Goal: Information Seeking & Learning: Learn about a topic

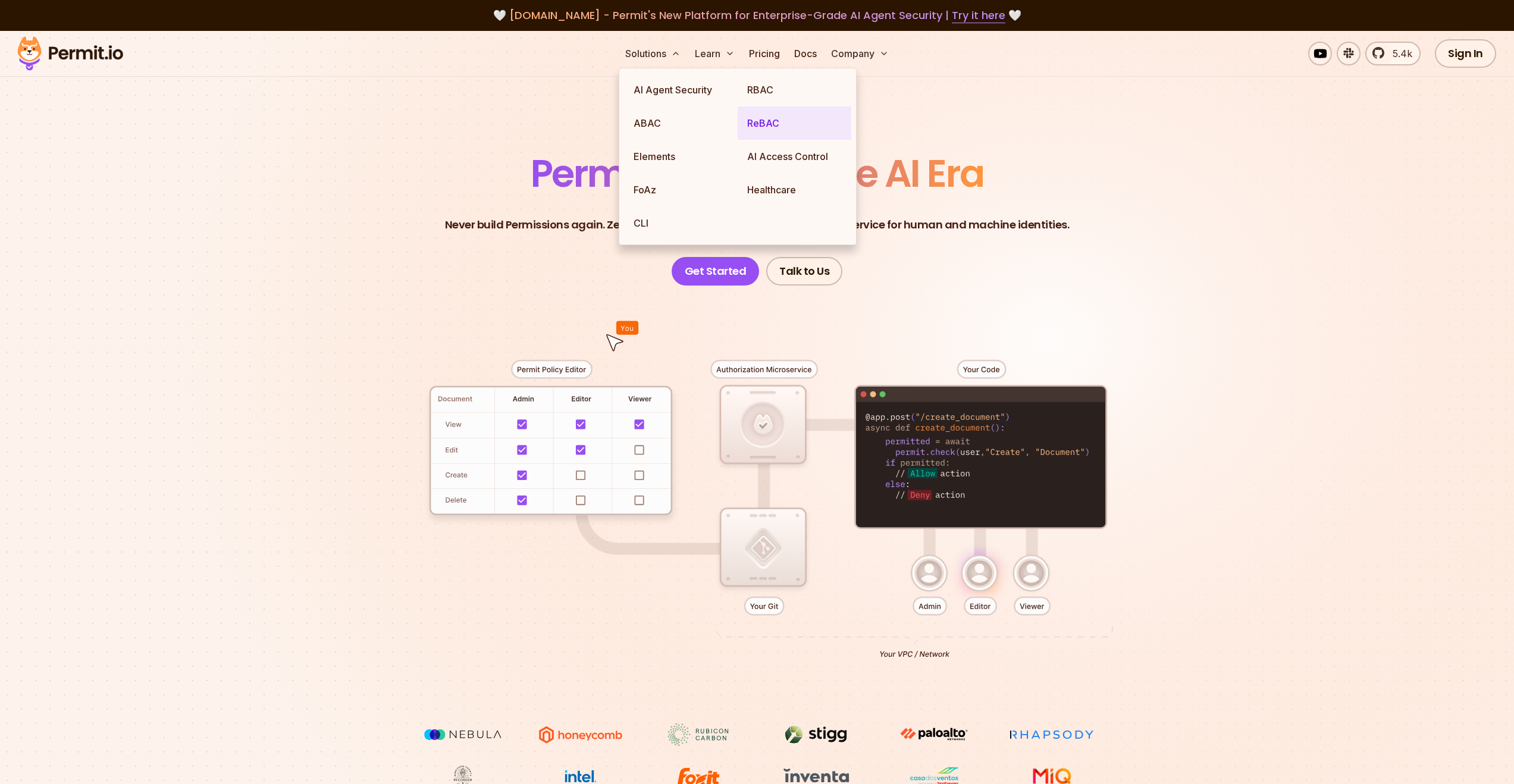
click at [763, 125] on link "ReBAC" at bounding box center [794, 123] width 114 height 34
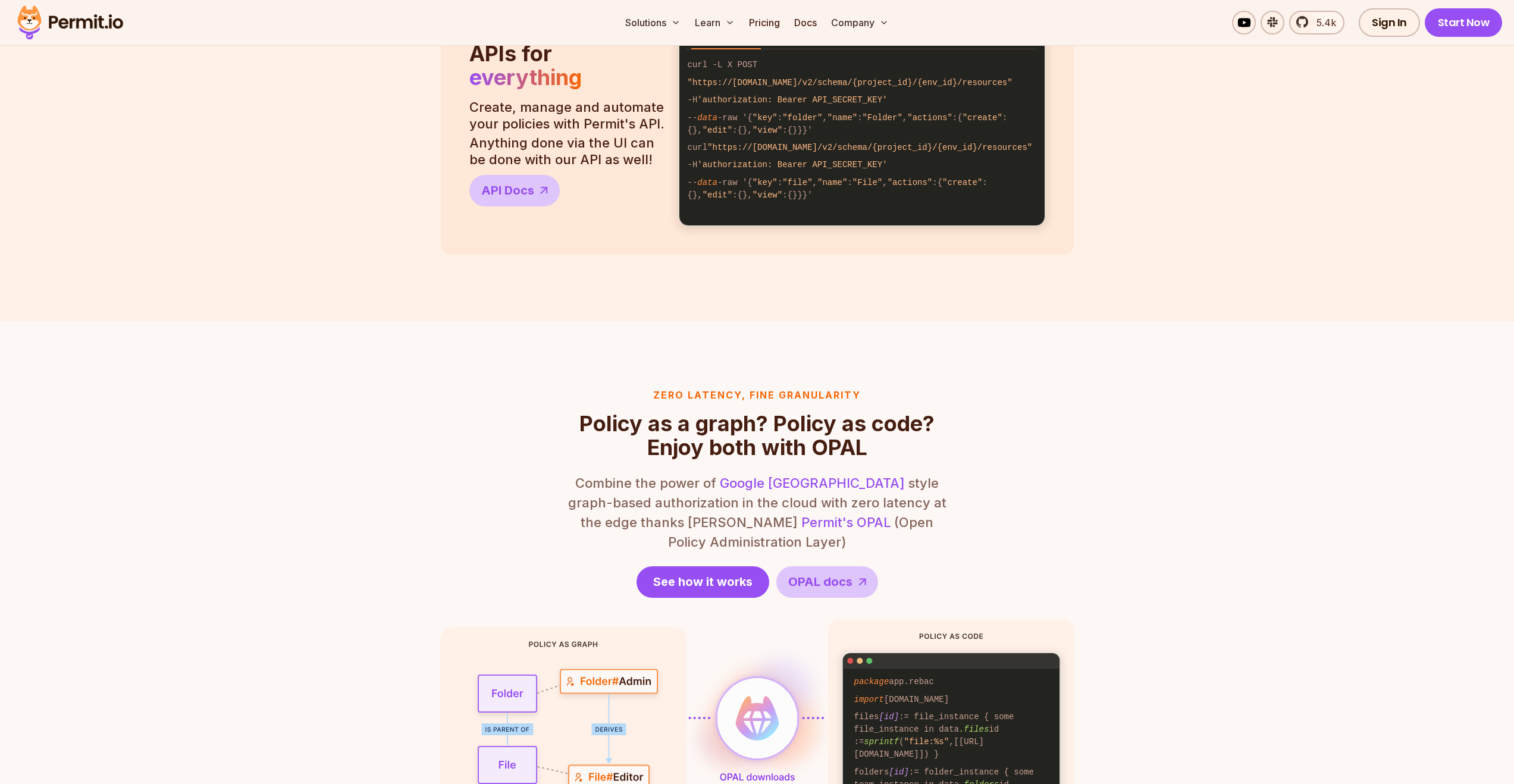
scroll to position [857, 0]
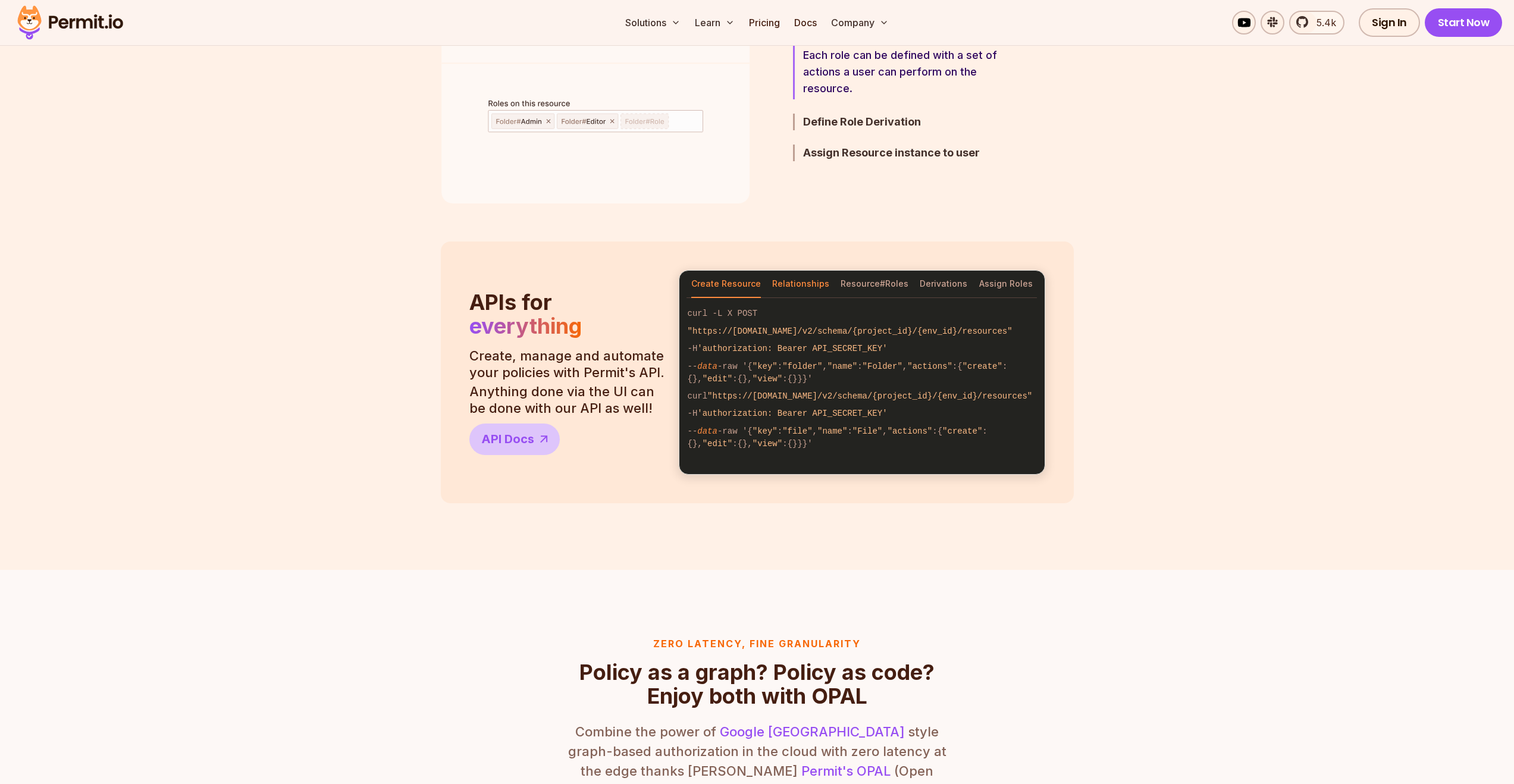
click at [809, 280] on button "Relationships" at bounding box center [801, 284] width 57 height 27
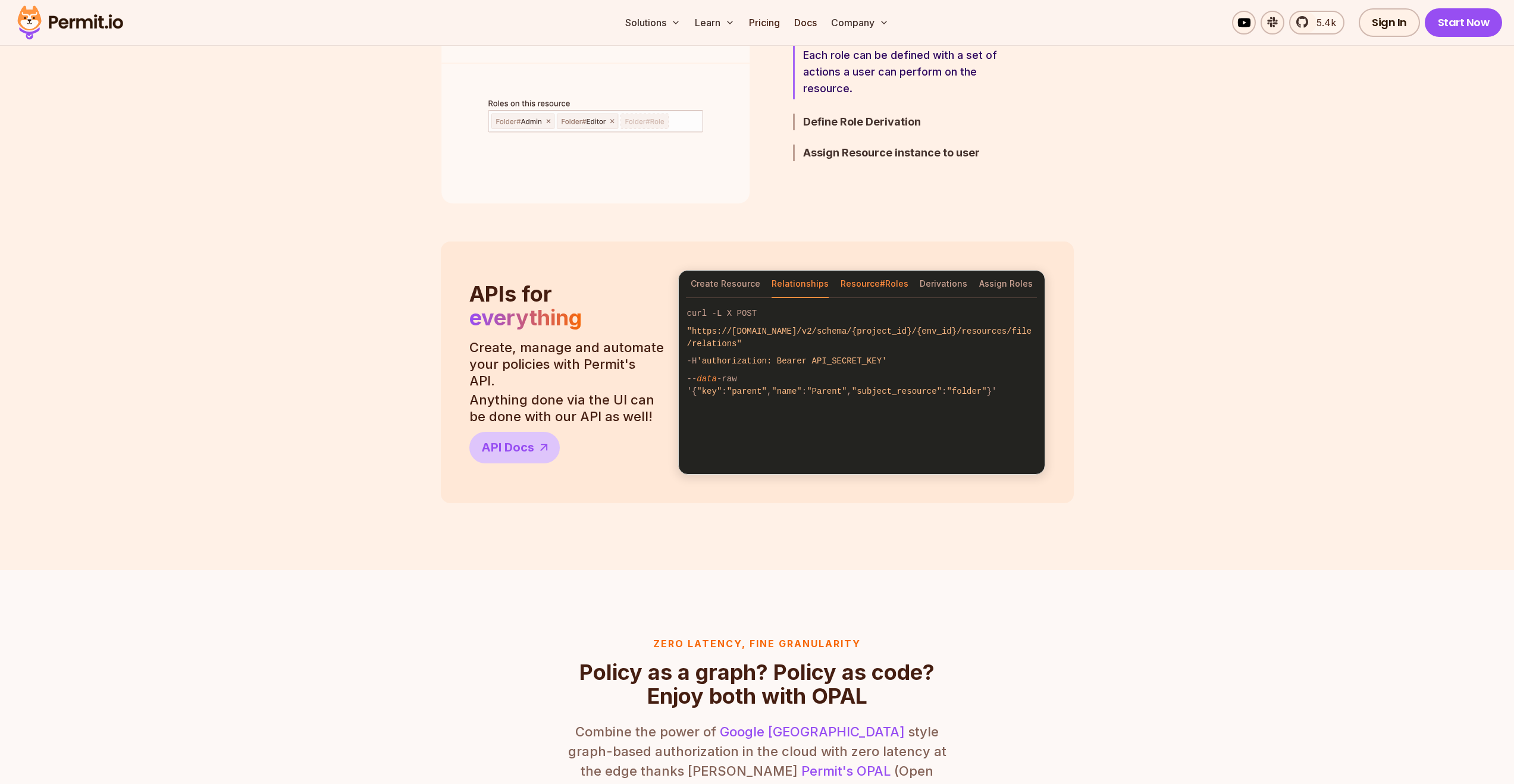
click at [868, 280] on button "Resource#Roles" at bounding box center [875, 284] width 68 height 27
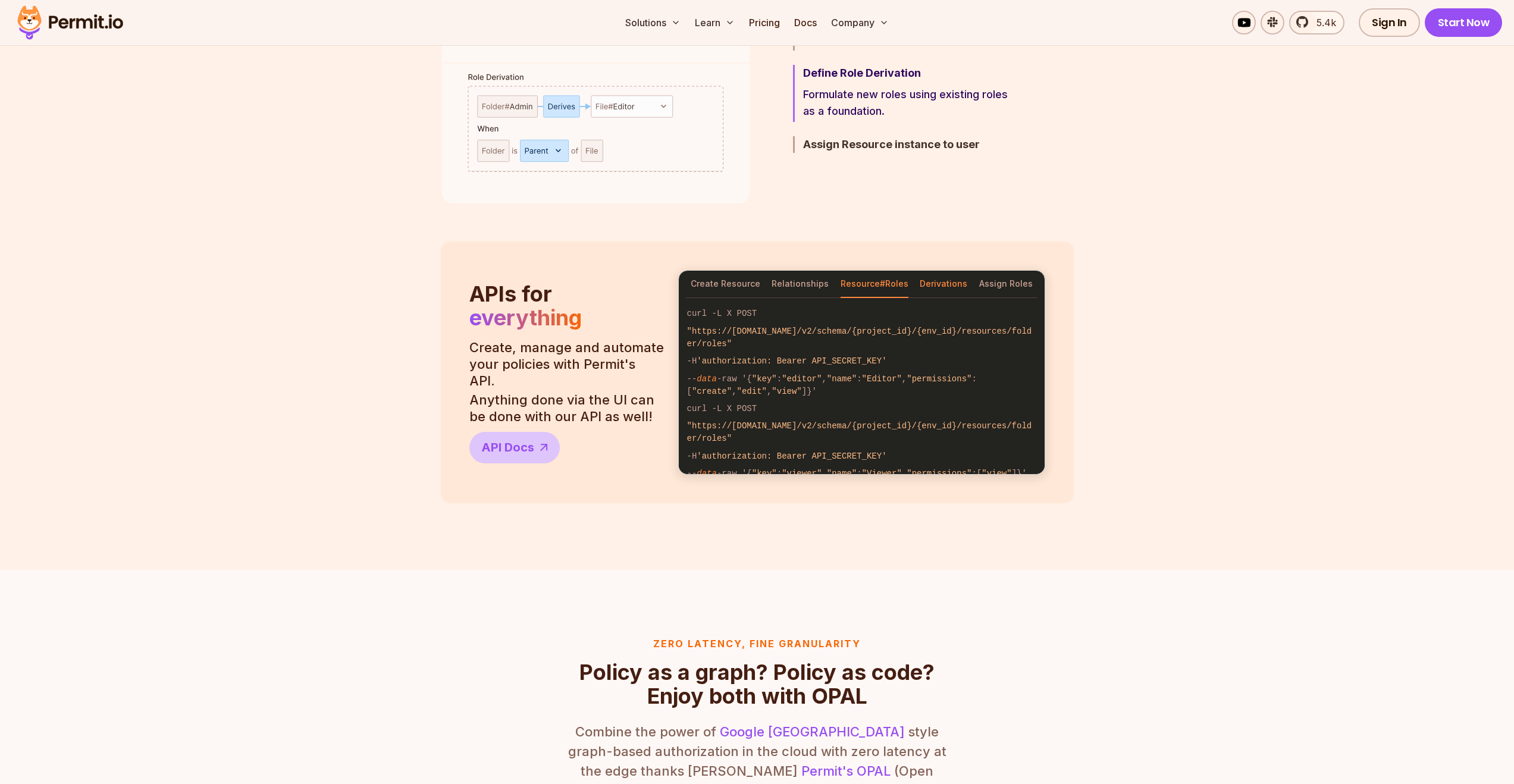
click at [926, 287] on button "Derivations" at bounding box center [944, 284] width 47 height 27
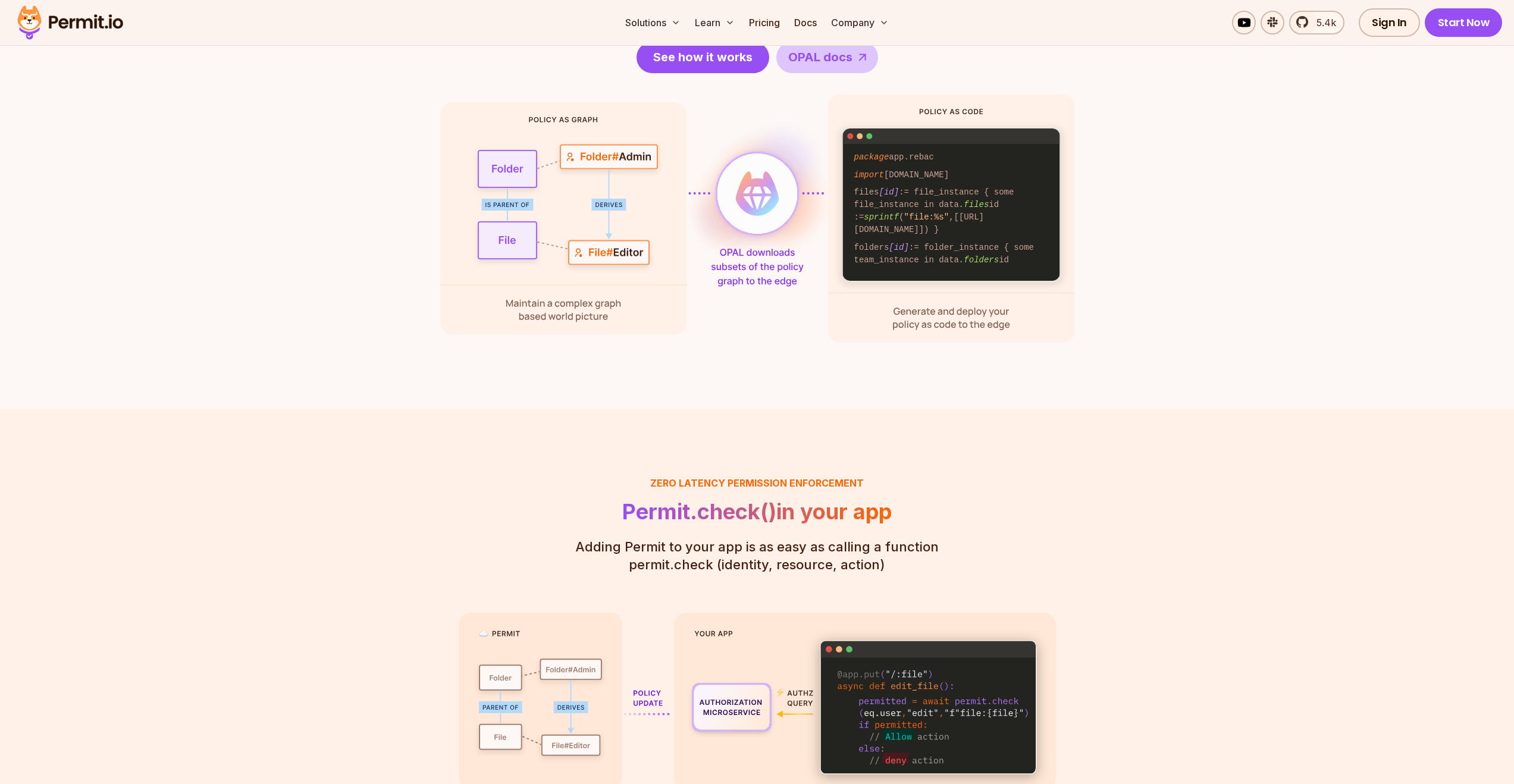
scroll to position [1332, 0]
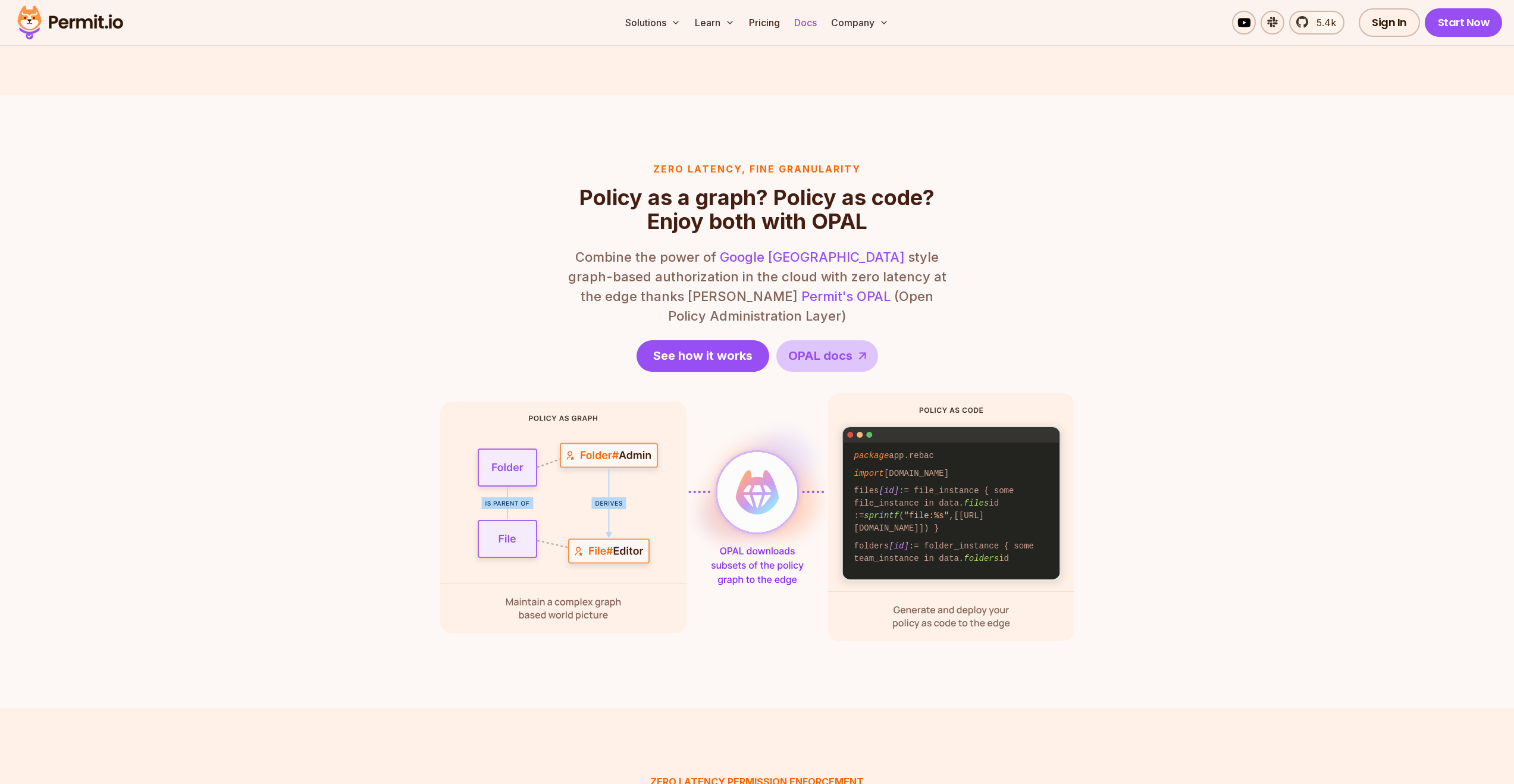
click at [807, 27] on link "Docs" at bounding box center [805, 23] width 32 height 24
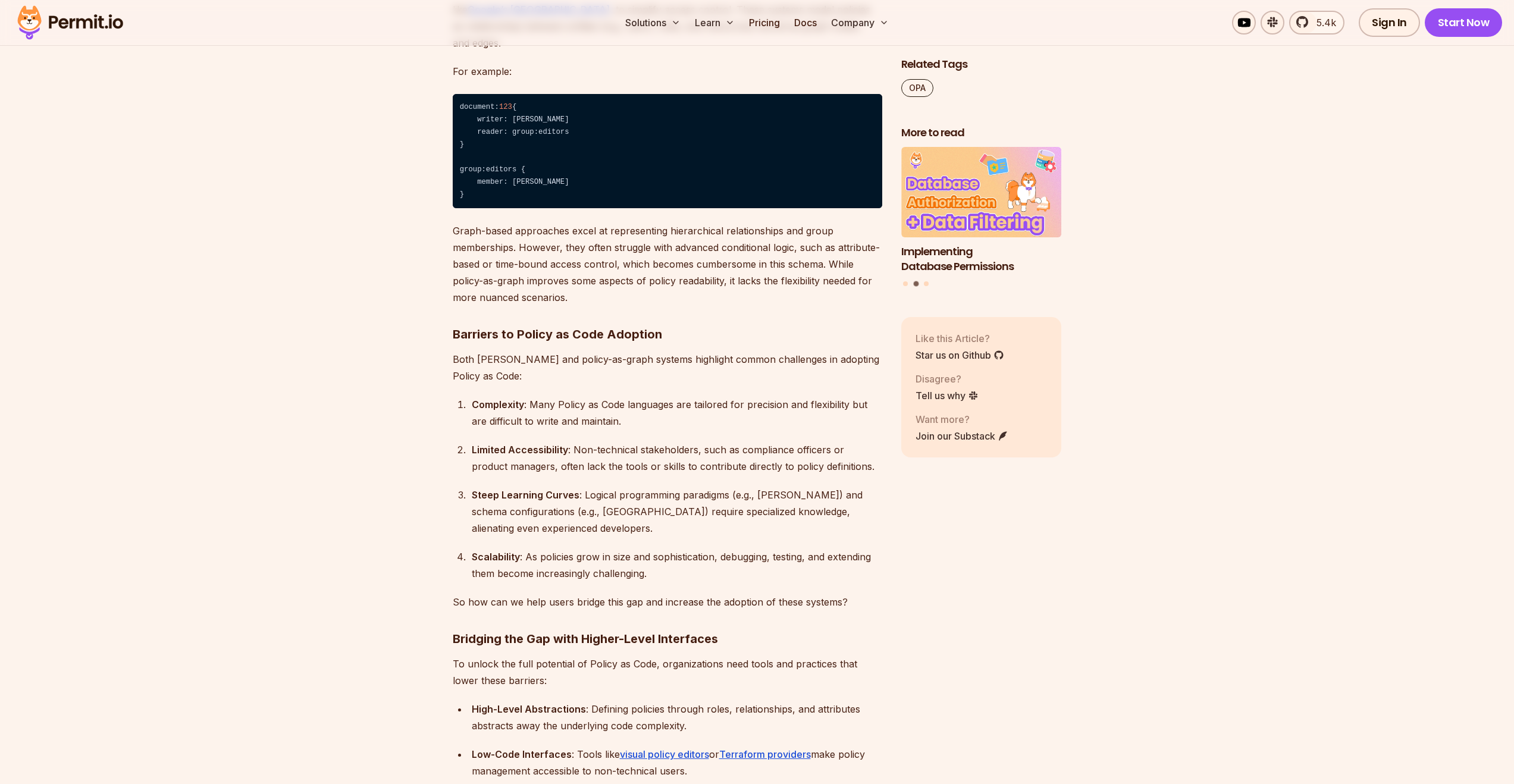
scroll to position [2717, 0]
